Goal: Navigation & Orientation: Find specific page/section

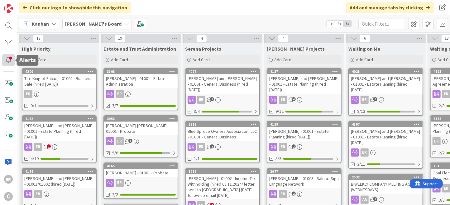
click at [10, 62] on div at bounding box center [8, 60] width 12 height 12
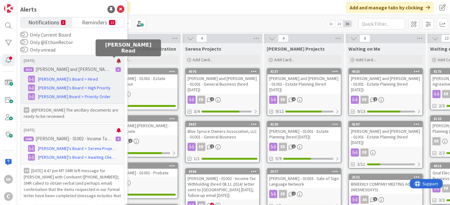
click at [117, 61] on div at bounding box center [119, 60] width 4 height 5
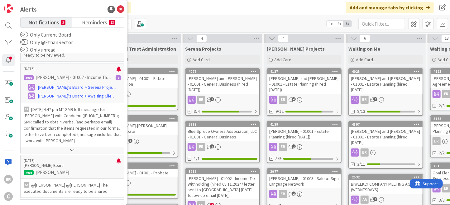
scroll to position [62, 0]
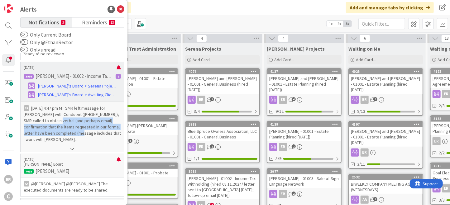
drag, startPoint x: 44, startPoint y: 119, endPoint x: 65, endPoint y: 130, distance: 24.0
click at [65, 130] on p "[DATE] 4:47 pm MT SMR left message for [PERSON_NAME] with Conduent ([PHONE_NUMB…" at bounding box center [72, 123] width 97 height 37
click at [70, 146] on button at bounding box center [73, 148] width 104 height 6
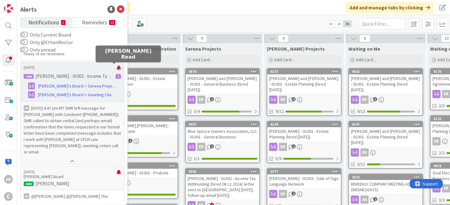
click at [117, 66] on div at bounding box center [119, 67] width 4 height 5
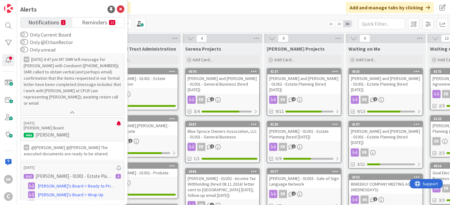
scroll to position [125, 0]
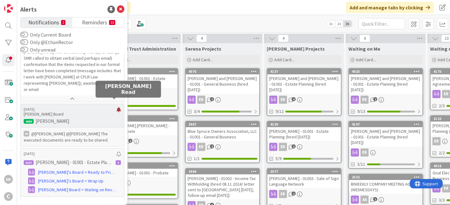
click at [117, 107] on div at bounding box center [119, 112] width 4 height 10
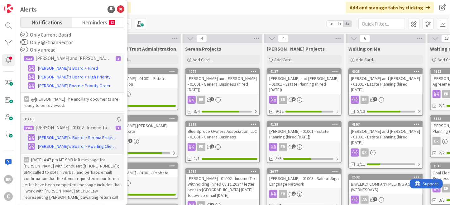
scroll to position [0, 0]
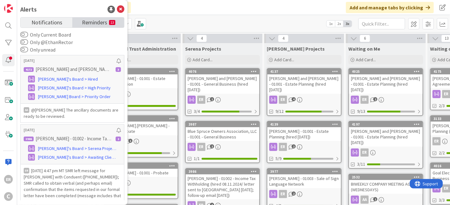
click at [94, 24] on span "Reminders" at bounding box center [94, 21] width 25 height 9
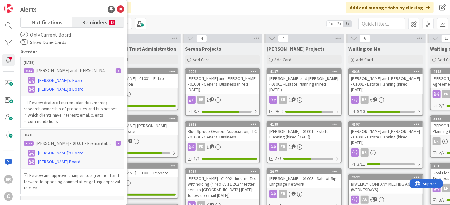
click at [221, 11] on div "Click our logo to show/hide this navigation Add and manage tabs by clicking" at bounding box center [233, 7] width 433 height 15
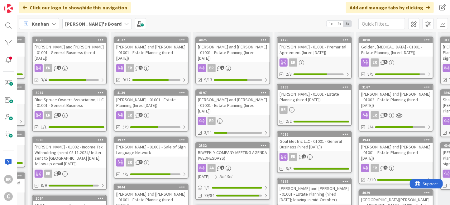
scroll to position [62, 153]
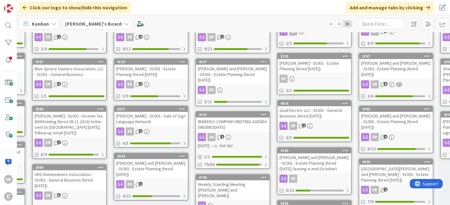
click at [305, 166] on div "[PERSON_NAME] and [PERSON_NAME] - 01001 - Estate Planning (hired [DATE]; leavin…" at bounding box center [315, 162] width 74 height 19
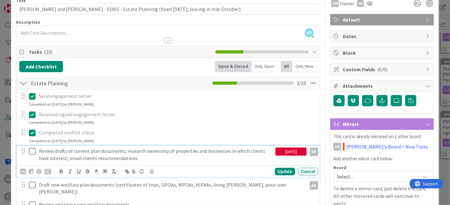
click at [32, 151] on icon at bounding box center [32, 150] width 7 height 7
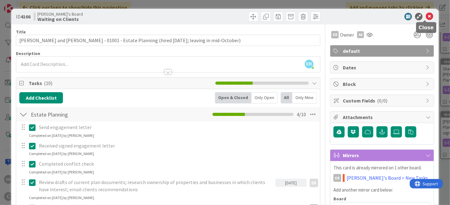
click at [423, 19] on icon at bounding box center [429, 16] width 7 height 7
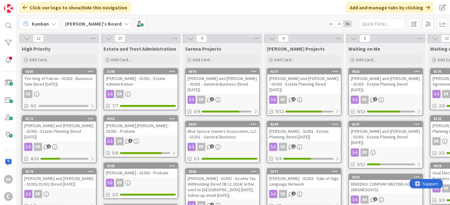
click at [76, 130] on div "[PERSON_NAME] and [PERSON_NAME] - 01001 - Estate Planning (hired [DATE])" at bounding box center [59, 130] width 74 height 19
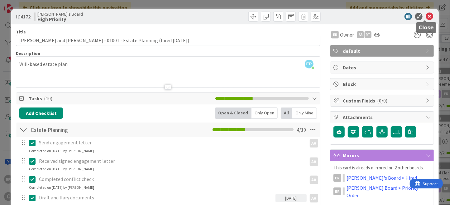
click at [423, 20] on body "ER C Click our logo to show/hide this navigation Add and manage tabs by clickin…" at bounding box center [225, 102] width 450 height 205
click at [423, 18] on icon at bounding box center [429, 16] width 7 height 7
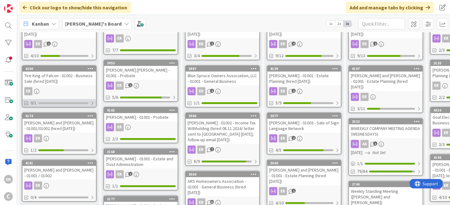
scroll to position [62, 0]
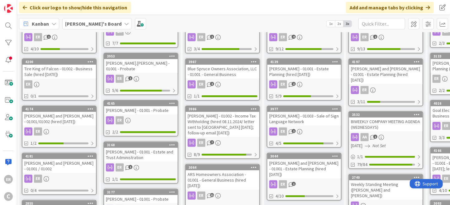
click at [73, 127] on div "ER" at bounding box center [59, 131] width 74 height 8
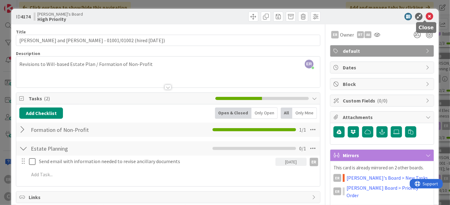
click at [423, 16] on icon at bounding box center [429, 16] width 7 height 7
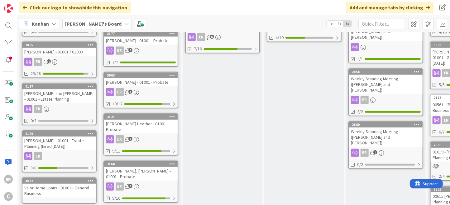
scroll to position [206, 0]
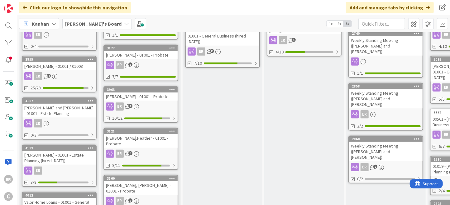
click at [71, 107] on div "[PERSON_NAME] and [PERSON_NAME] - 01001 - Estate Planning" at bounding box center [59, 111] width 74 height 14
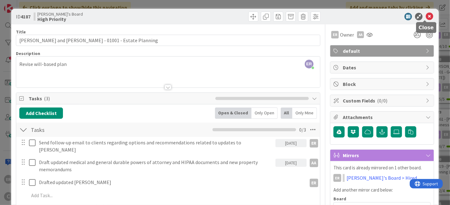
click at [423, 16] on icon at bounding box center [429, 16] width 7 height 7
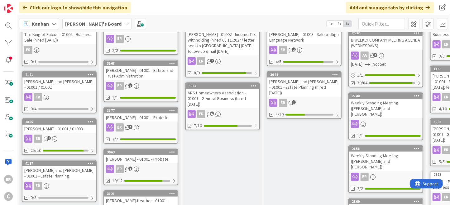
click at [77, 166] on div "[PERSON_NAME] and [PERSON_NAME] - 01001 - Estate Planning" at bounding box center [59, 173] width 74 height 14
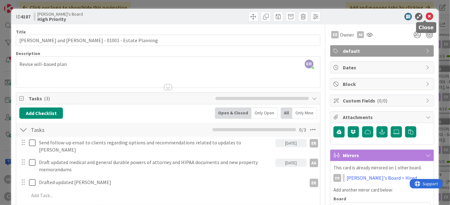
drag, startPoint x: 425, startPoint y: 18, endPoint x: 411, endPoint y: 28, distance: 17.1
click at [423, 18] on icon at bounding box center [429, 16] width 7 height 7
